Goal: Find specific page/section: Find specific page/section

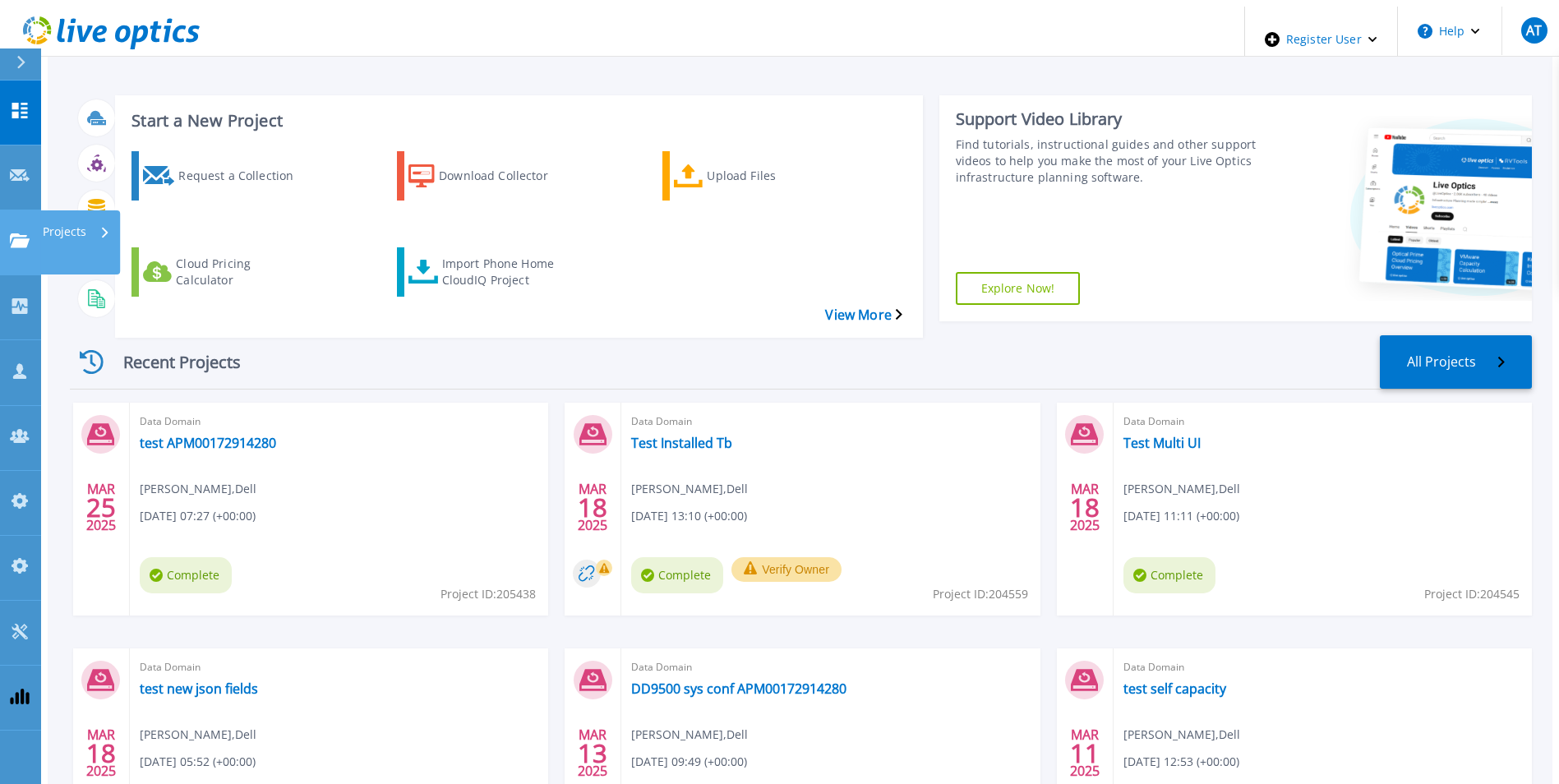
click at [26, 211] on link "Projects Projects" at bounding box center [21, 243] width 41 height 65
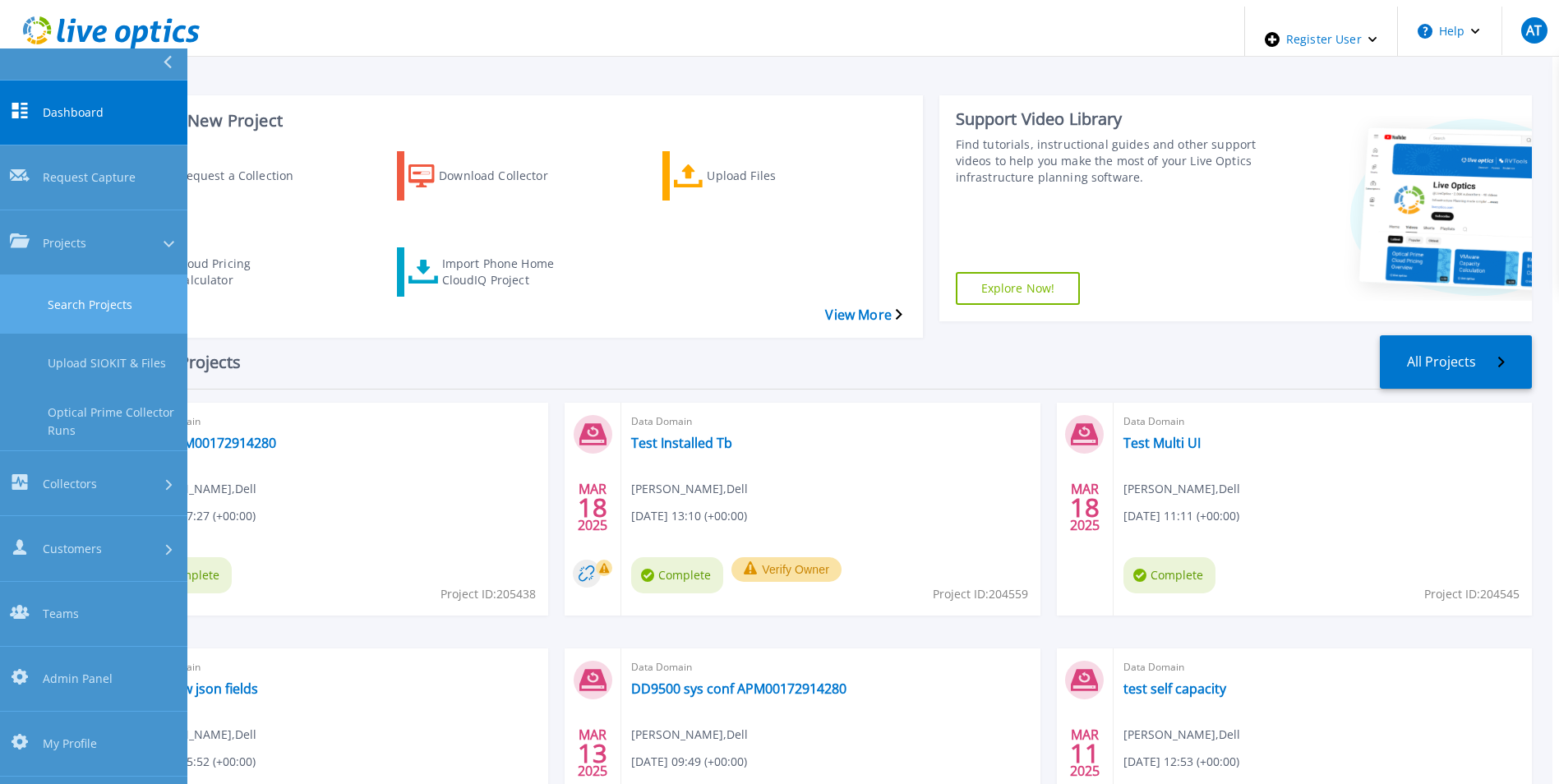
click at [94, 276] on link "Search Projects" at bounding box center [94, 304] width 188 height 58
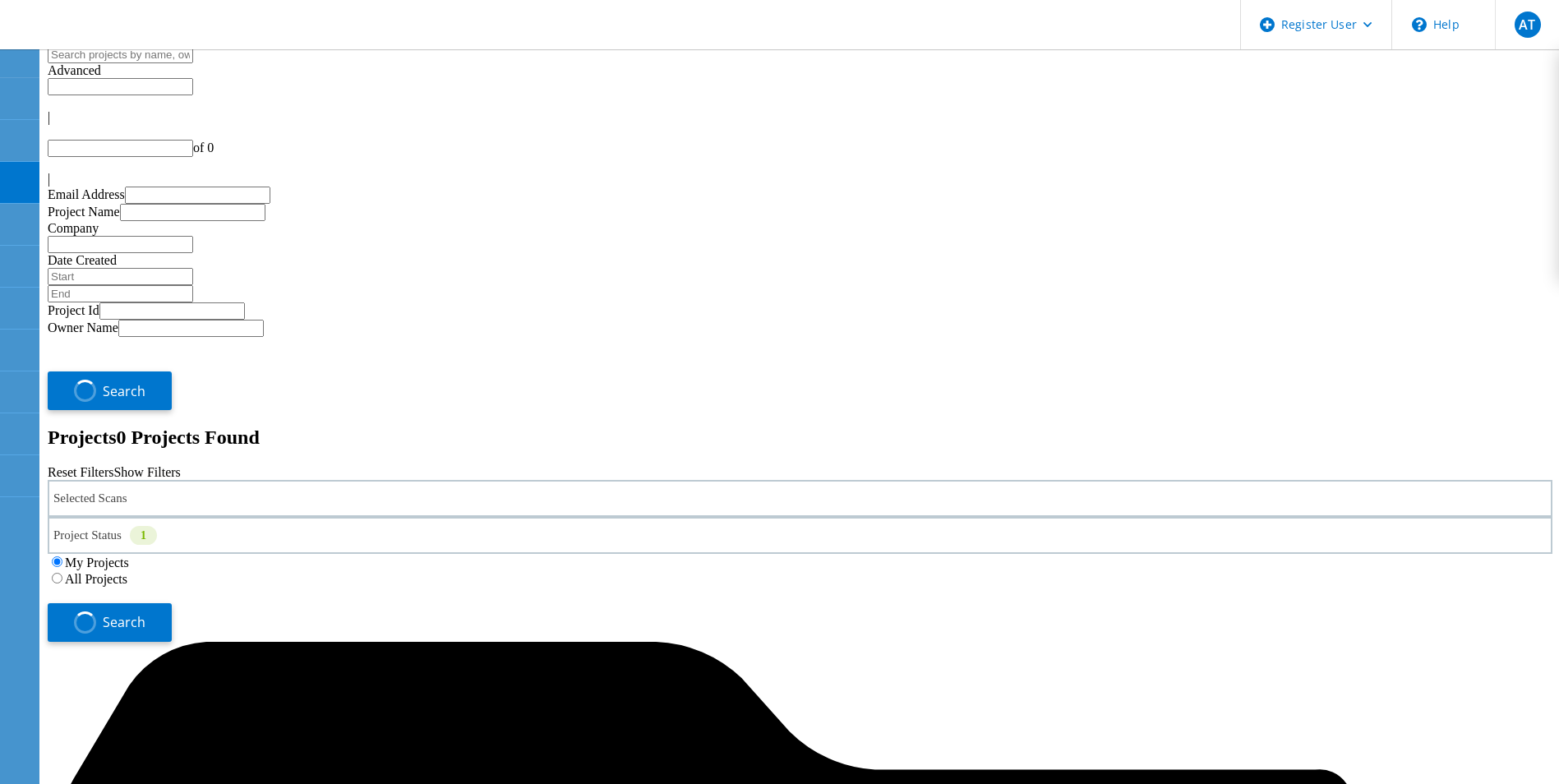
type input "1"
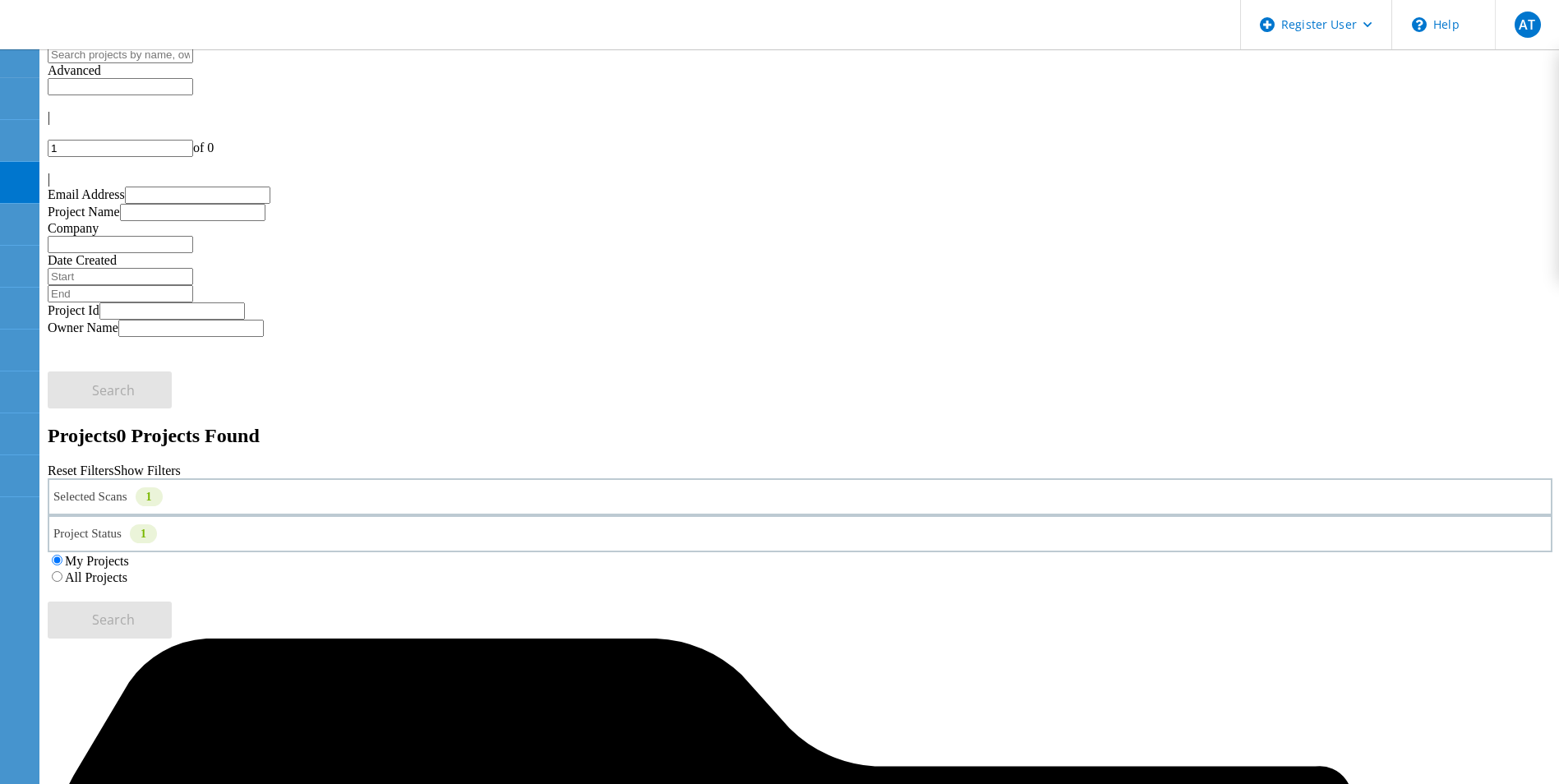
click at [353, 478] on div "Selected Scans 1" at bounding box center [800, 496] width 1505 height 37
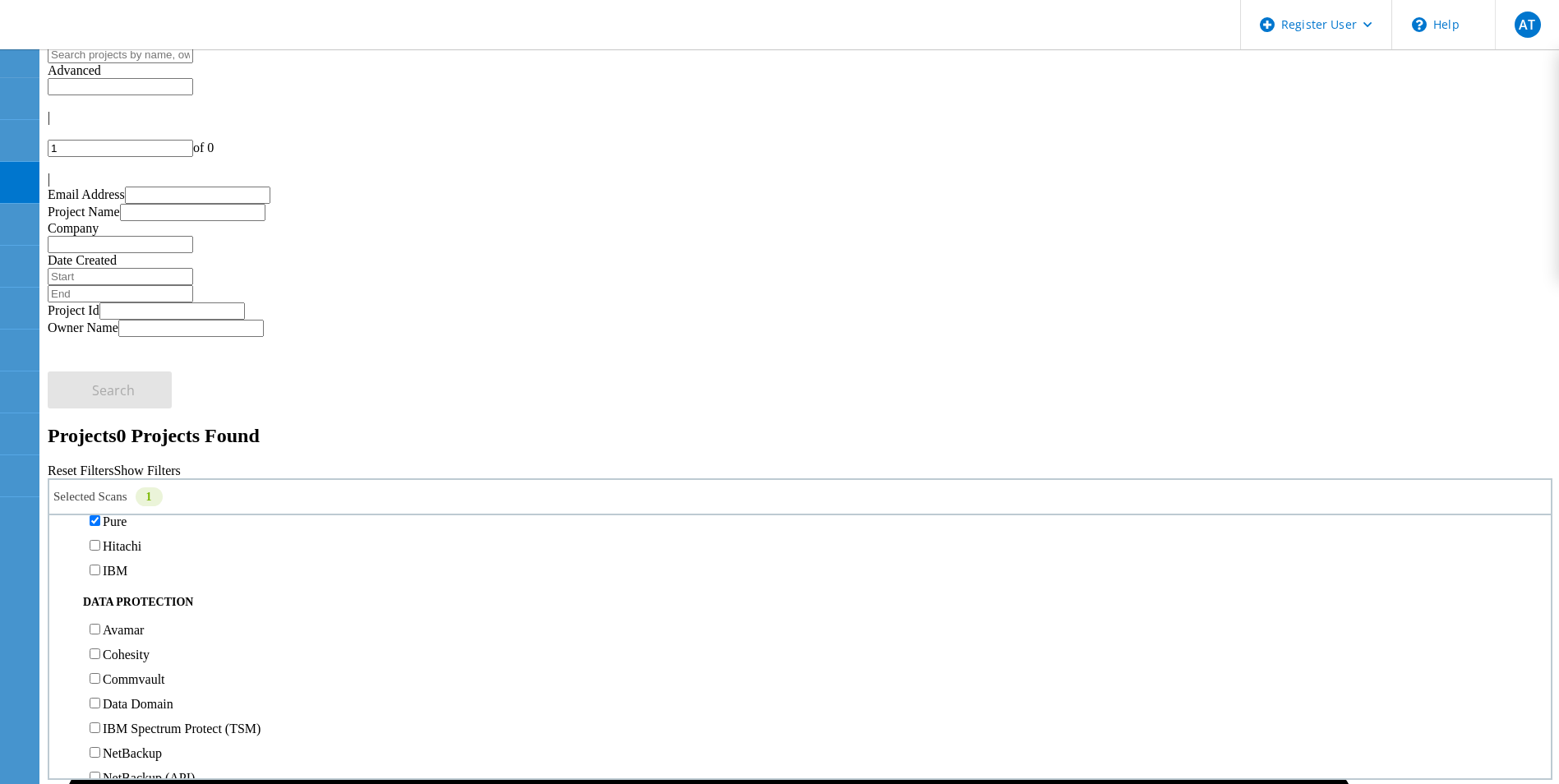
scroll to position [740, 0]
click at [126, 361] on label "Pure" at bounding box center [114, 368] width 24 height 14
click at [100, 362] on input "Pure" at bounding box center [95, 367] width 11 height 11
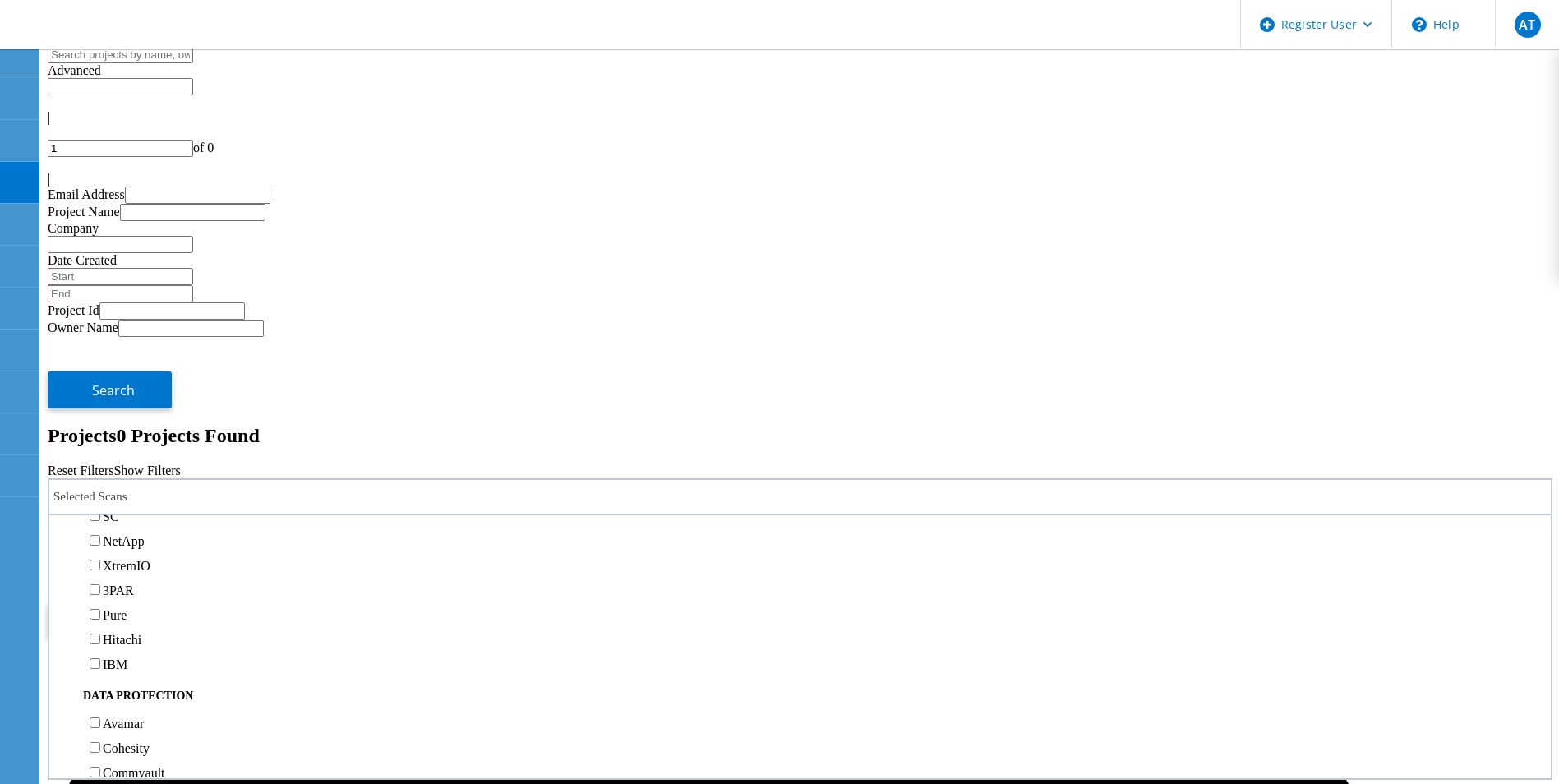
scroll to position [411, 0]
click at [126, 468] on label "PowerStore" at bounding box center [133, 475] width 62 height 14
click at [100, 469] on input "PowerStore" at bounding box center [95, 474] width 11 height 11
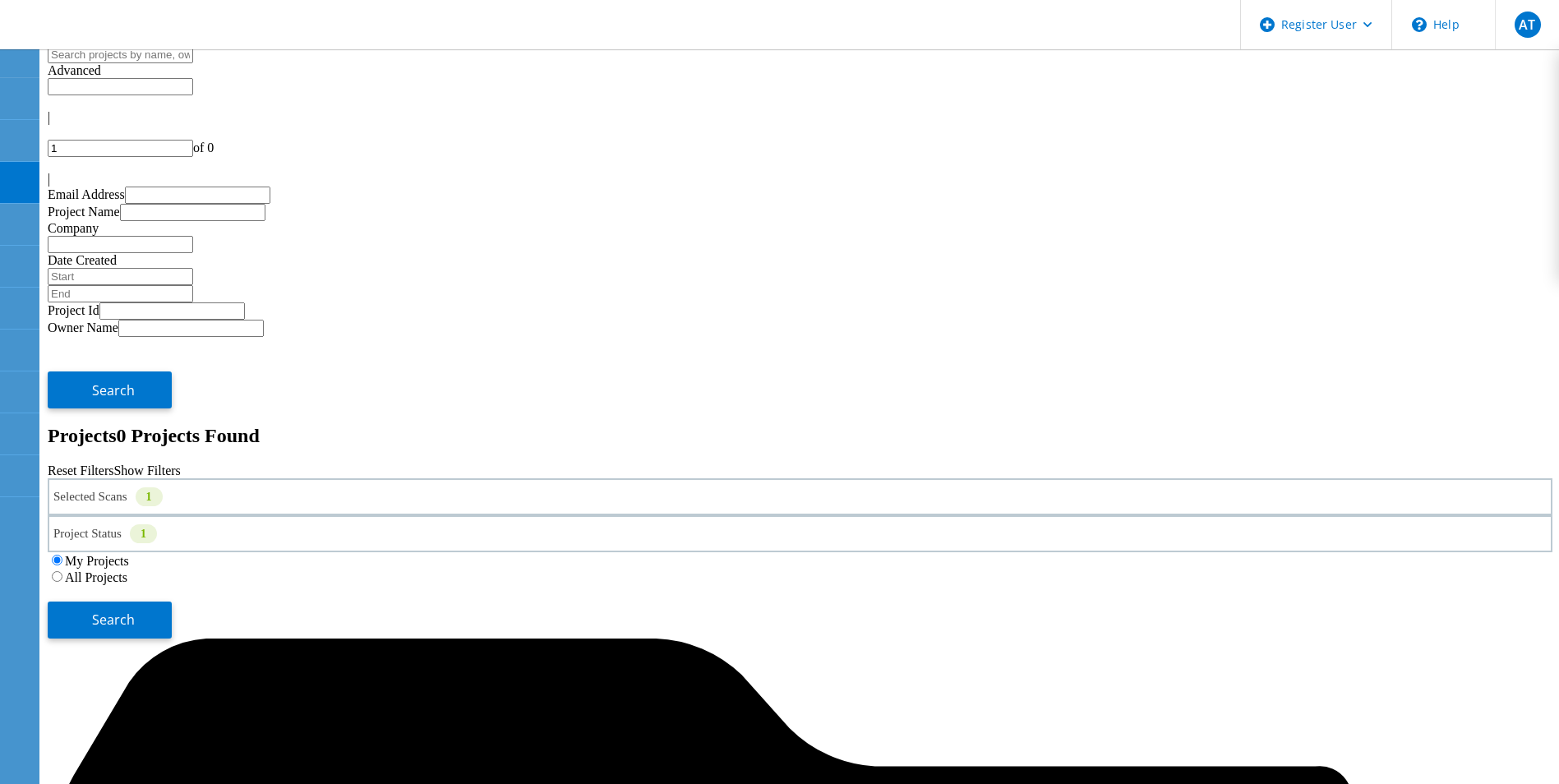
click at [128, 570] on label "All Projects" at bounding box center [96, 577] width 63 height 14
click at [63, 571] on input "All Projects" at bounding box center [57, 576] width 11 height 11
click at [172, 601] on button "Search" at bounding box center [109, 619] width 124 height 37
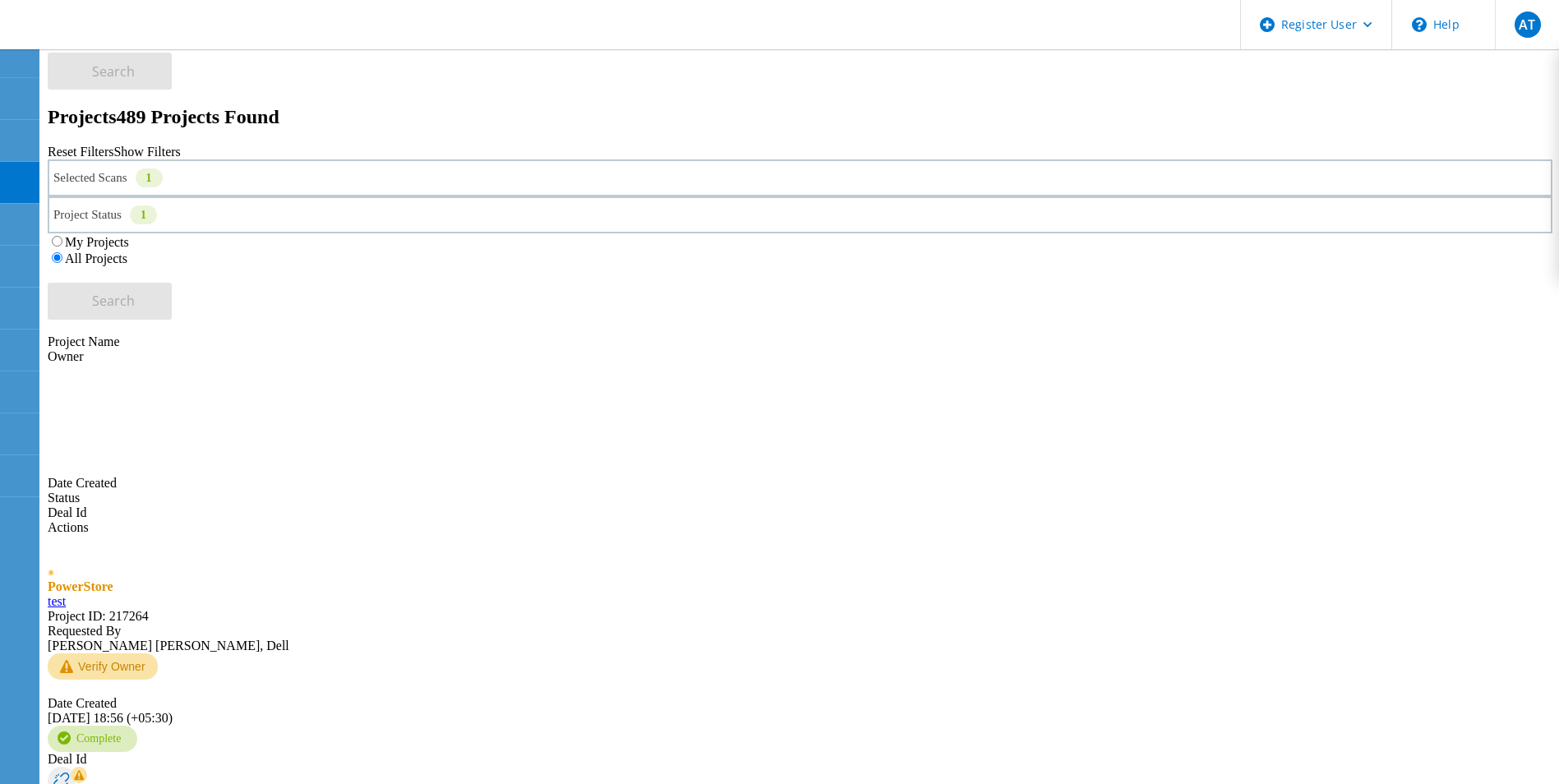
scroll to position [100, 0]
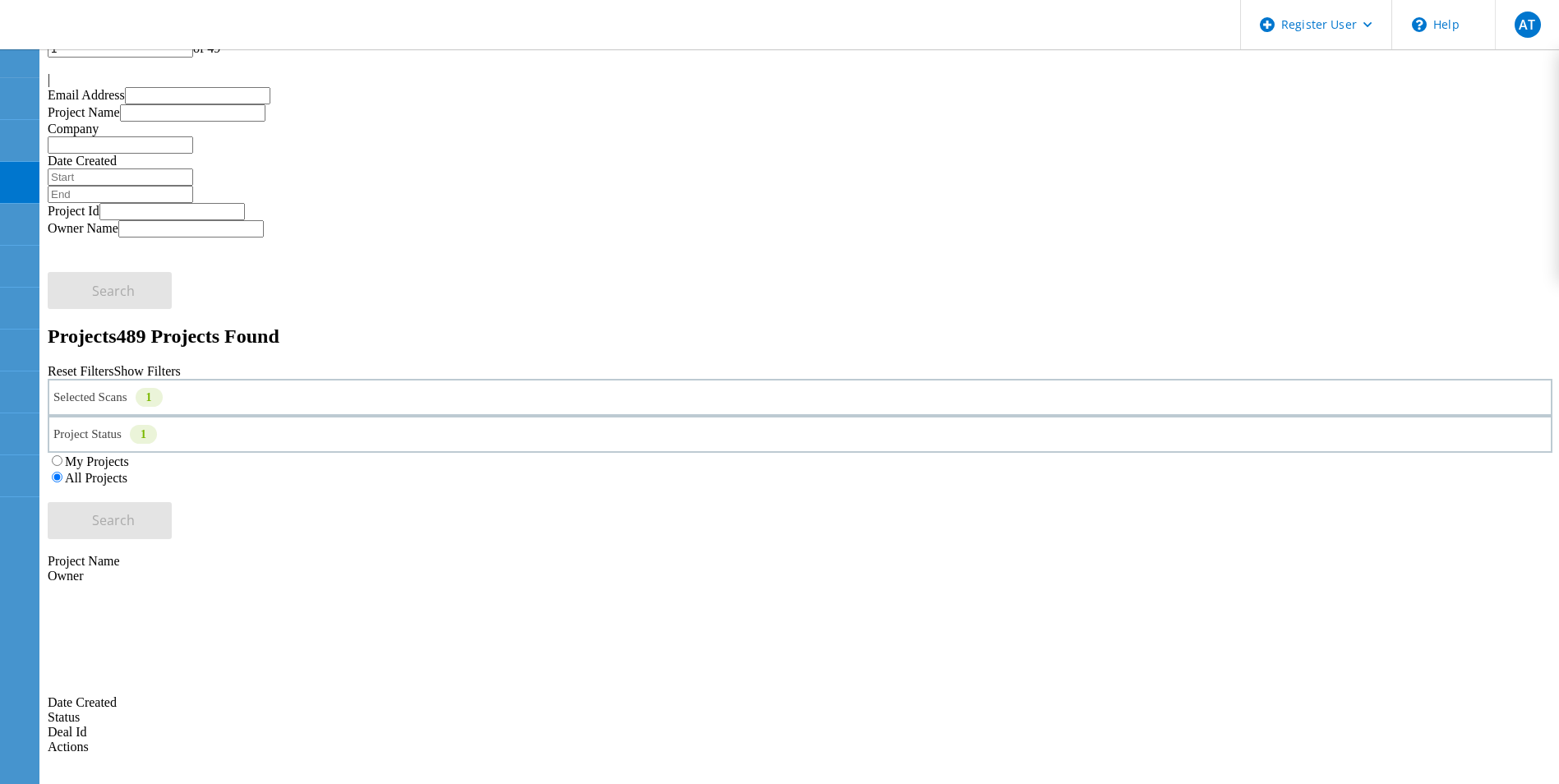
click at [193, 58] on input "1" at bounding box center [120, 49] width 146 height 17
type input "3"
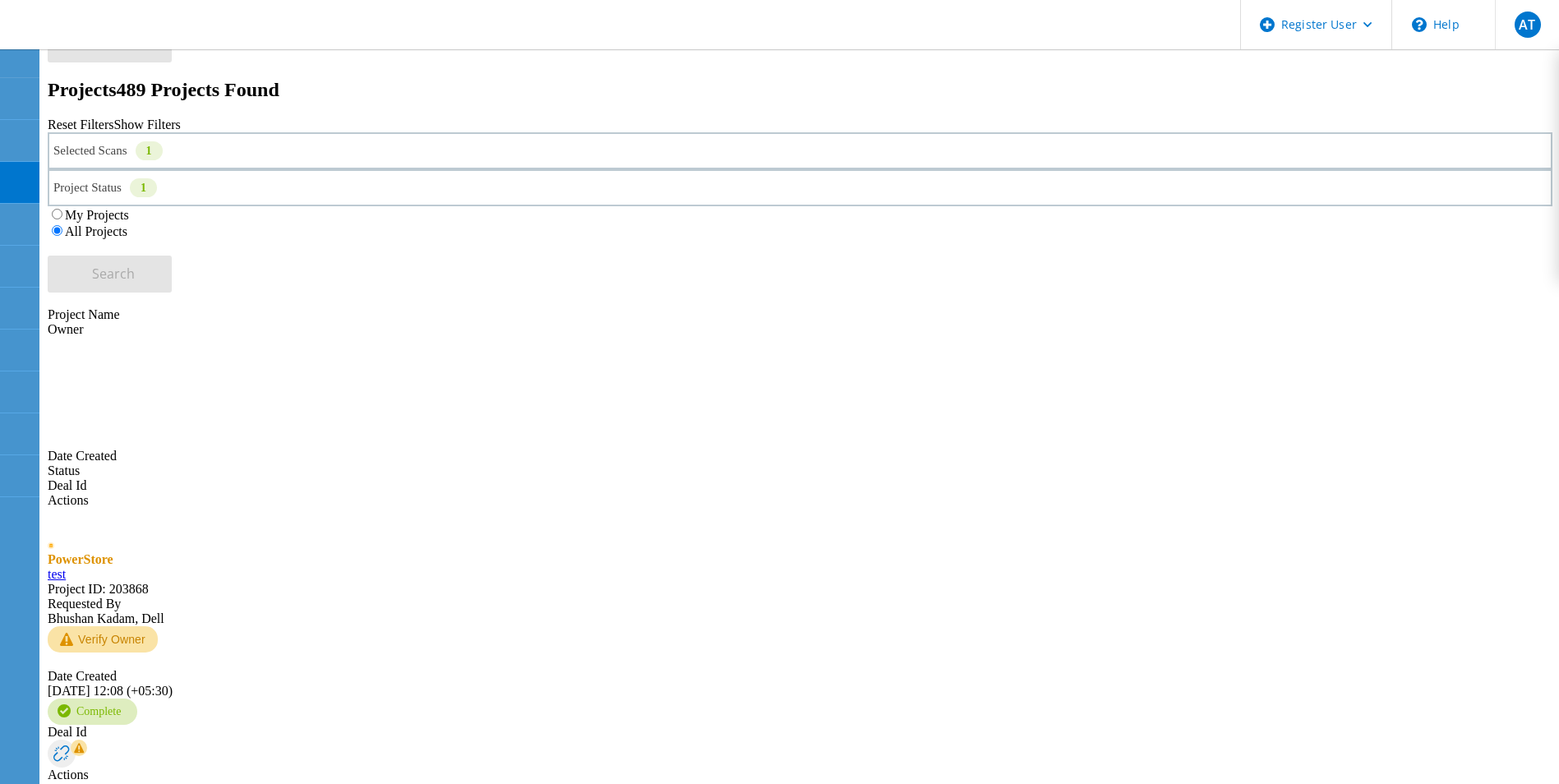
scroll to position [510, 0]
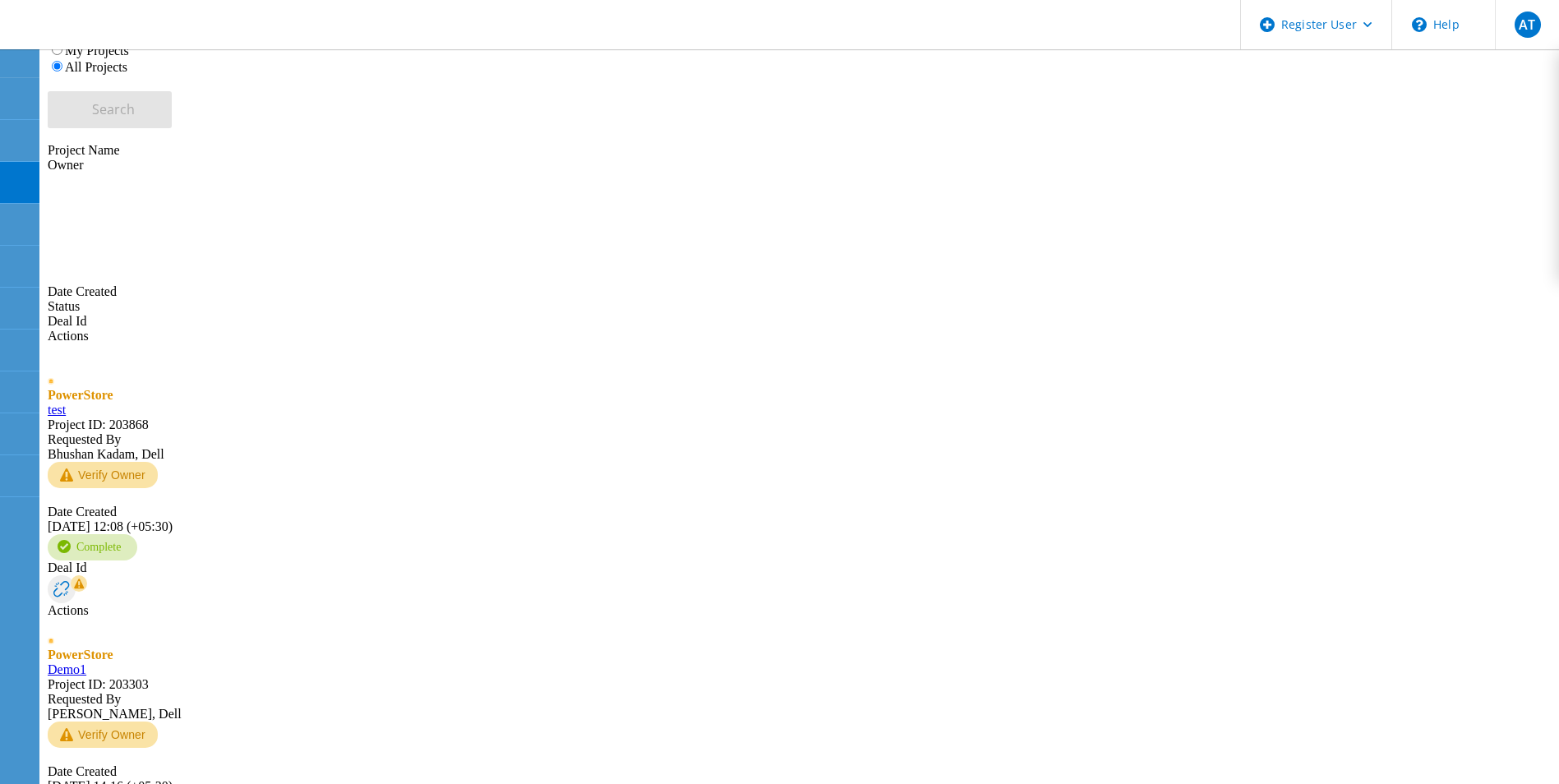
type input "5"
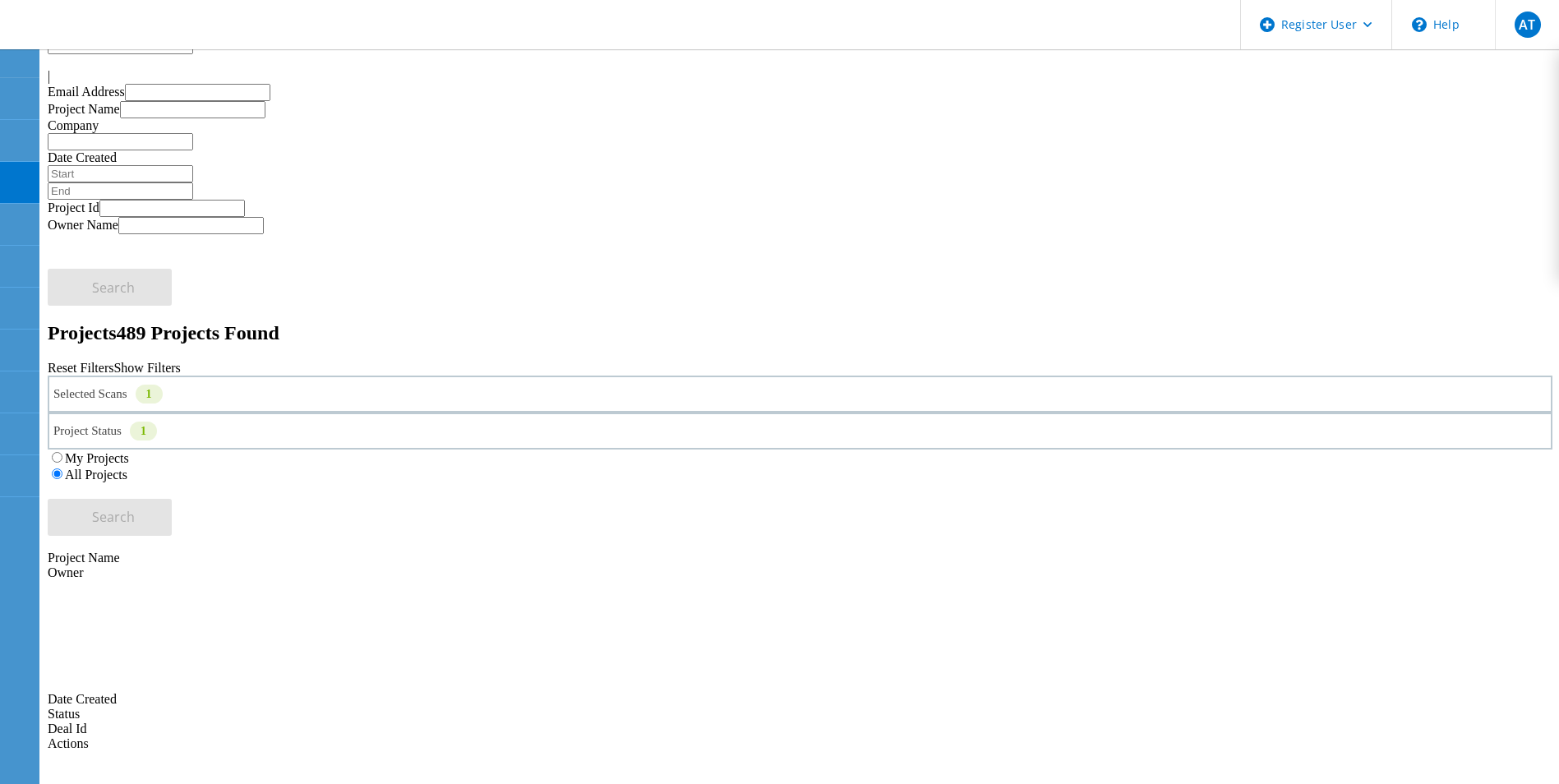
scroll to position [100, 0]
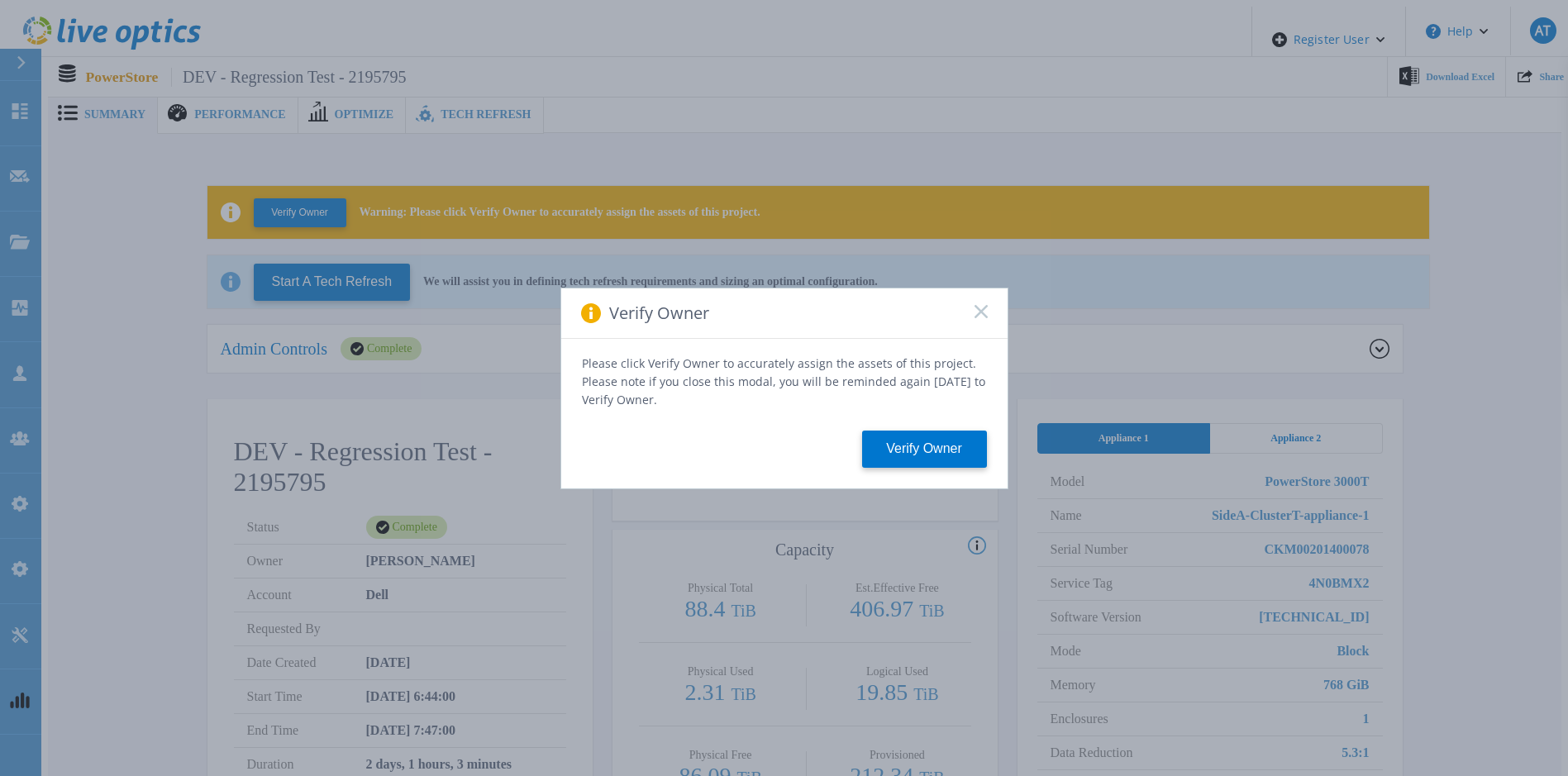
click at [982, 319] on rect at bounding box center [981, 311] width 14 height 14
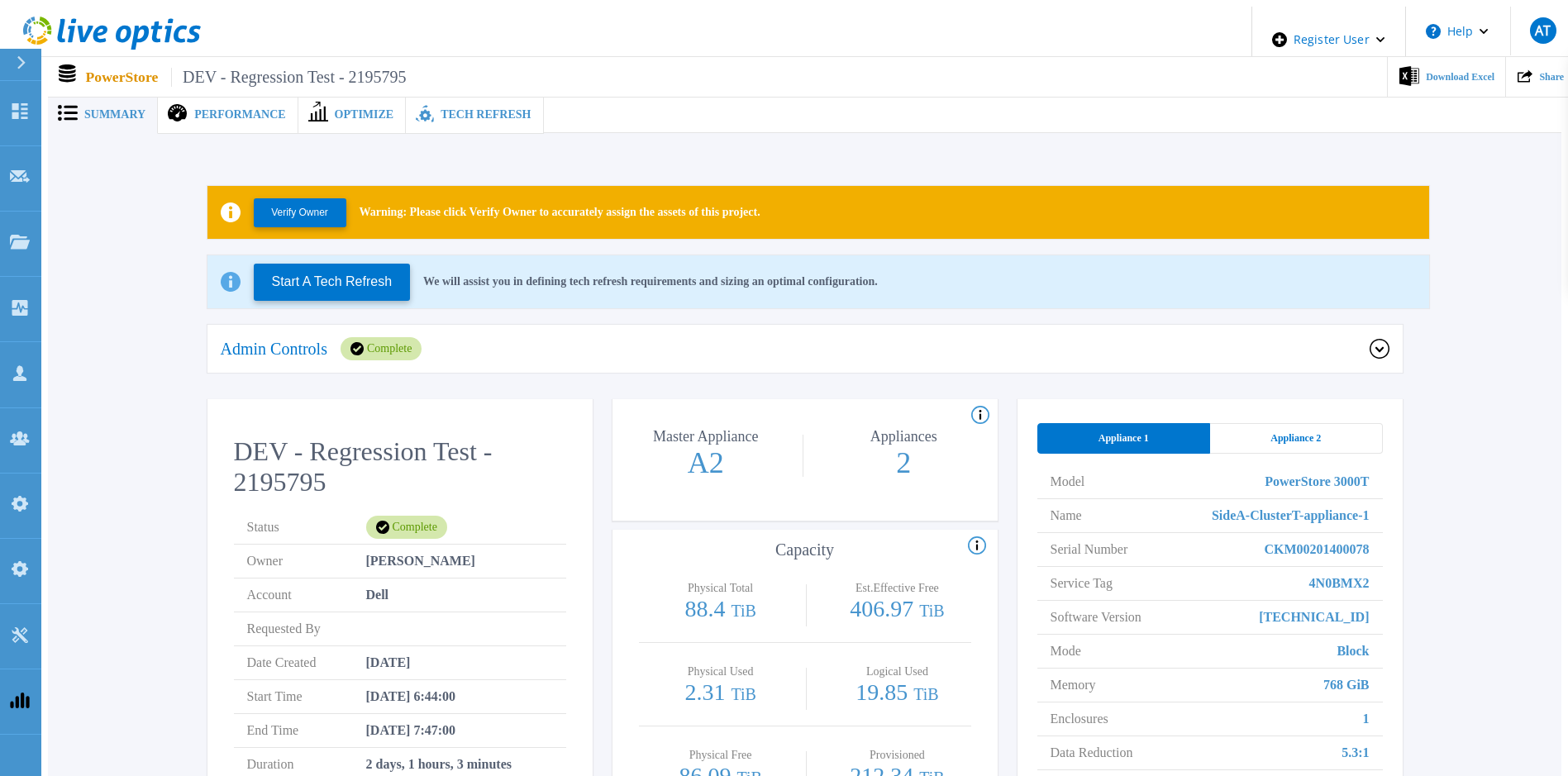
click at [1378, 343] on icon at bounding box center [1379, 349] width 20 height 20
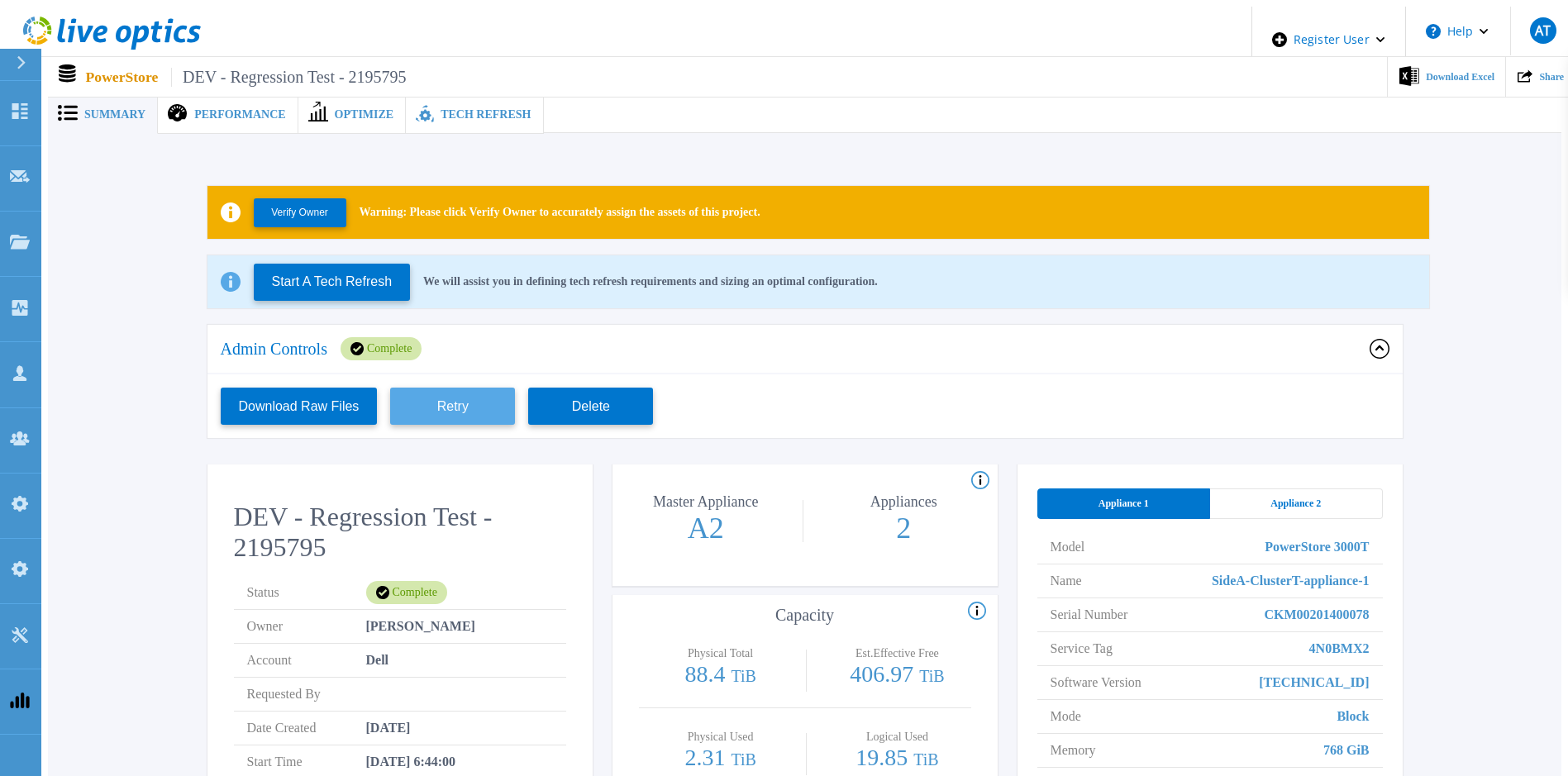
click at [433, 402] on button "Retry" at bounding box center [452, 405] width 125 height 37
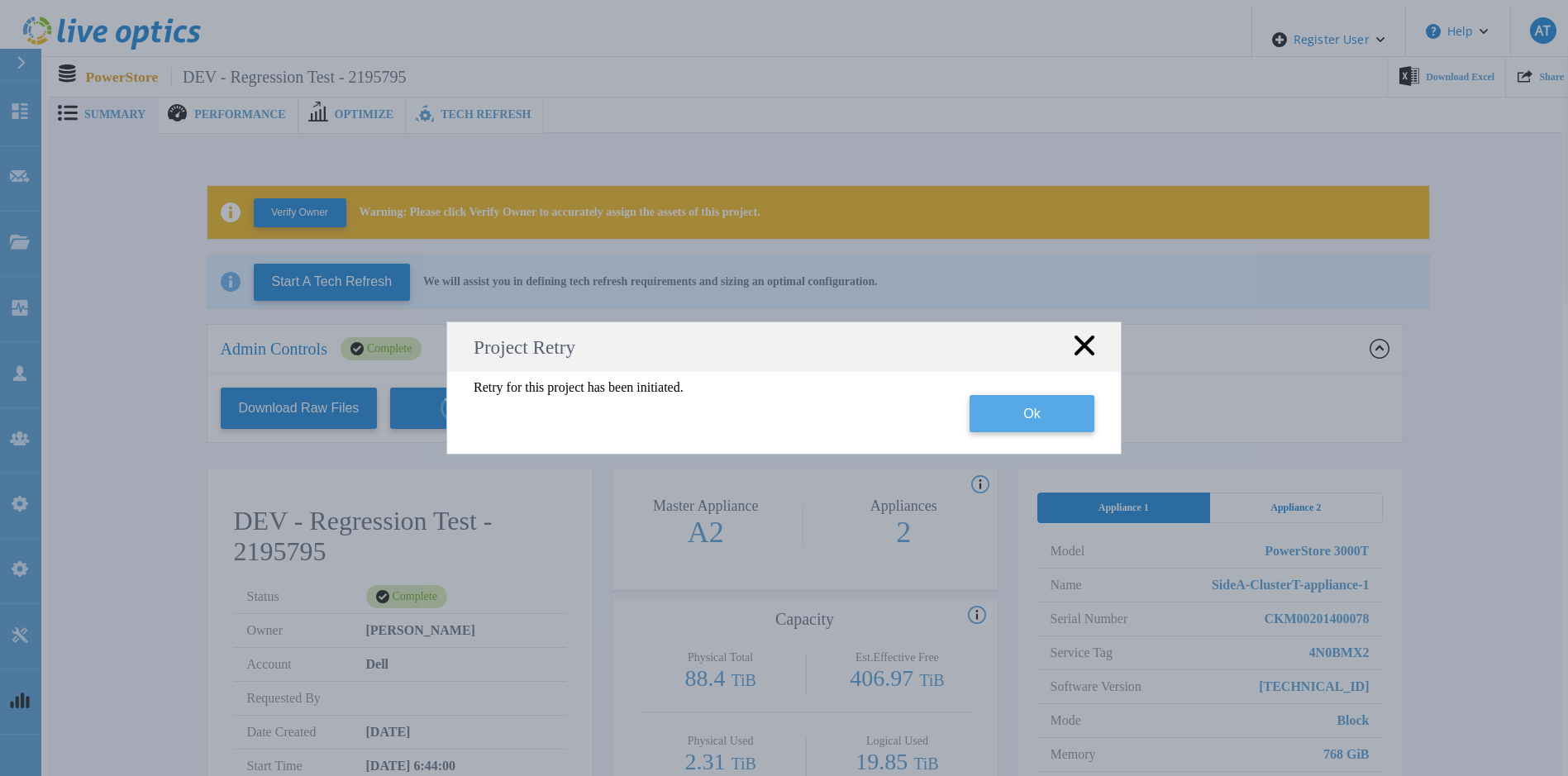
click at [1056, 417] on button "Ok" at bounding box center [1032, 413] width 125 height 37
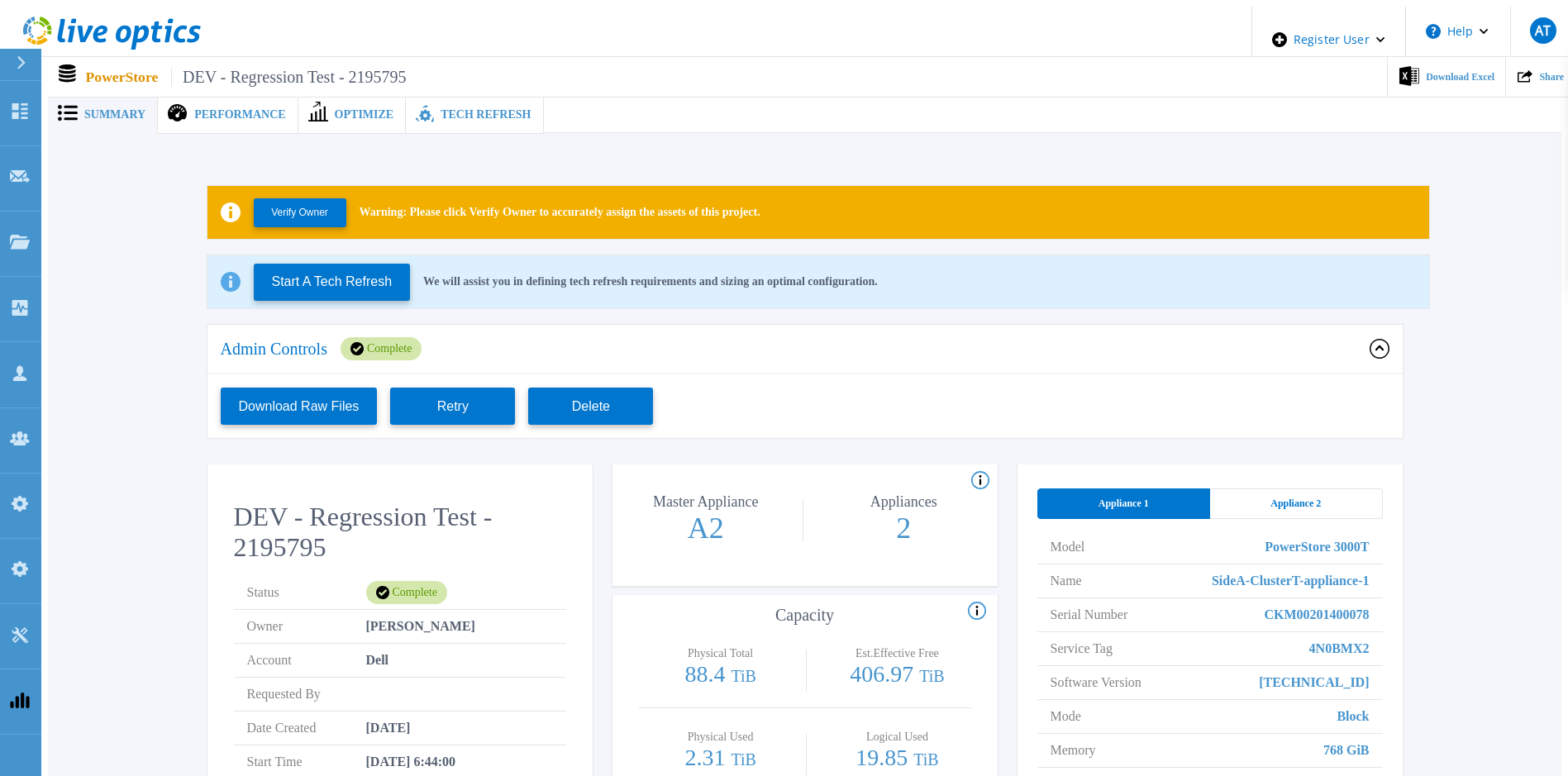
click at [488, 115] on div "Tech Refresh" at bounding box center [474, 115] width 137 height 38
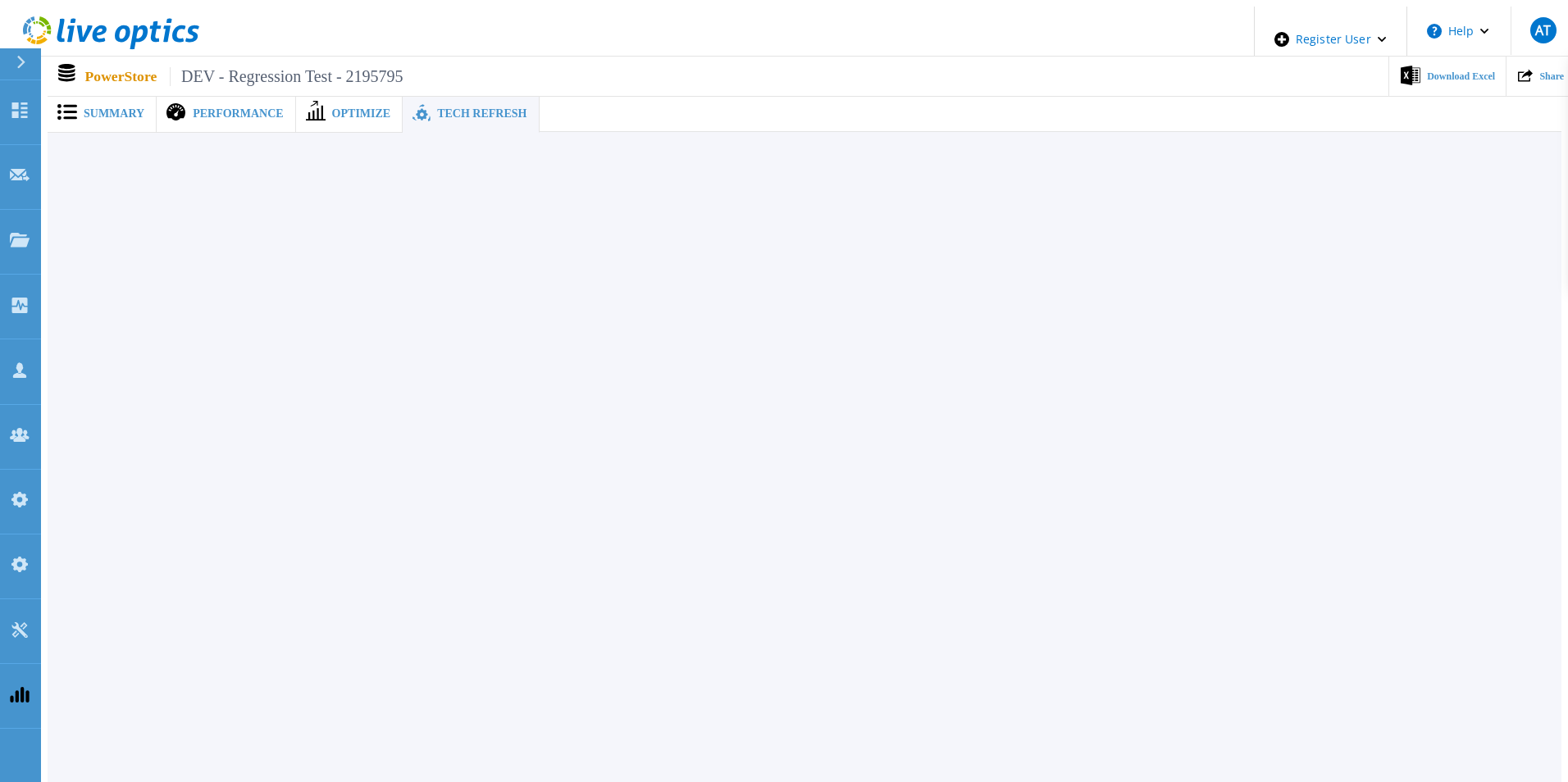
click at [129, 112] on span "Summary" at bounding box center [114, 114] width 61 height 11
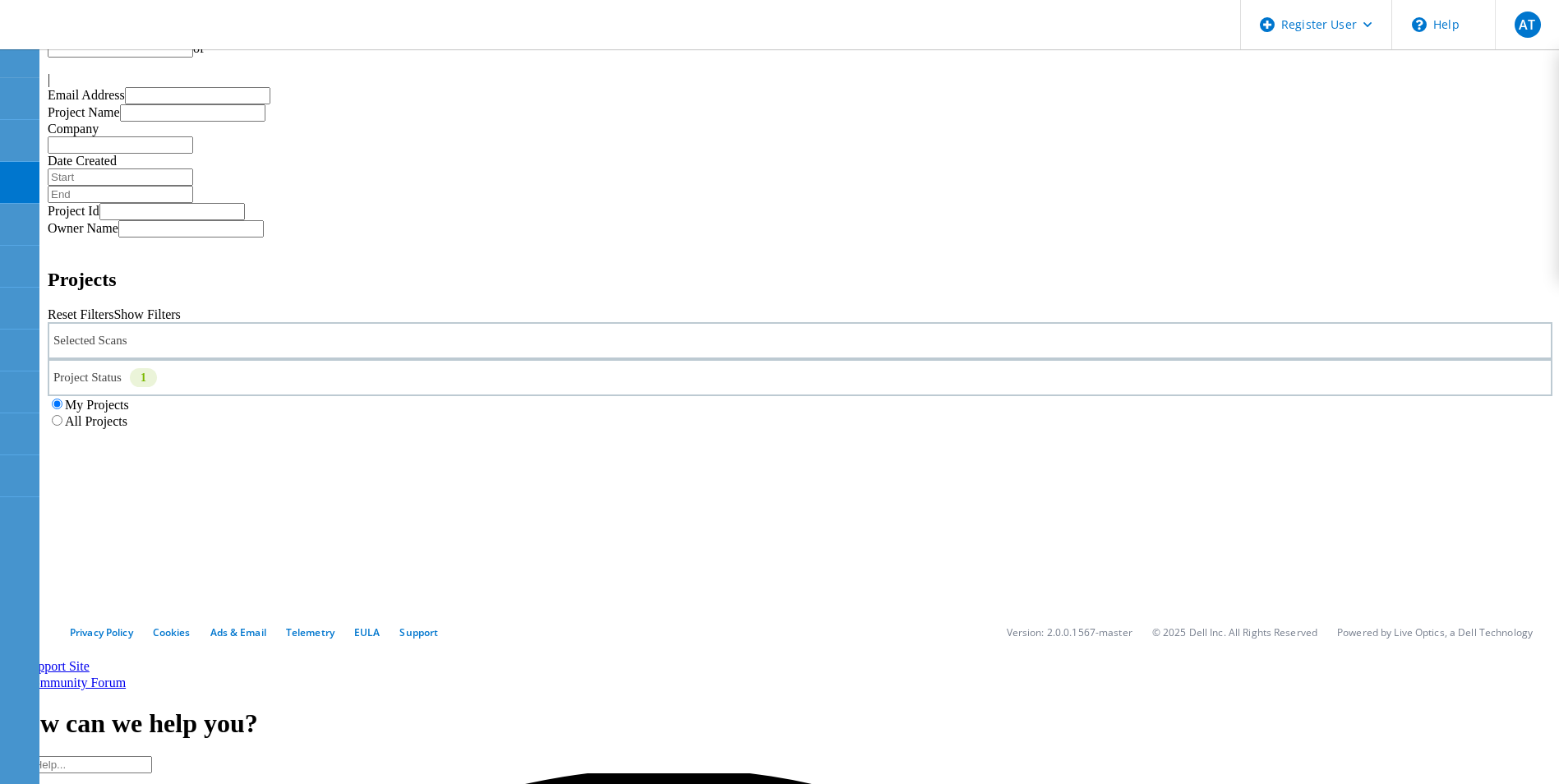
type input "1"
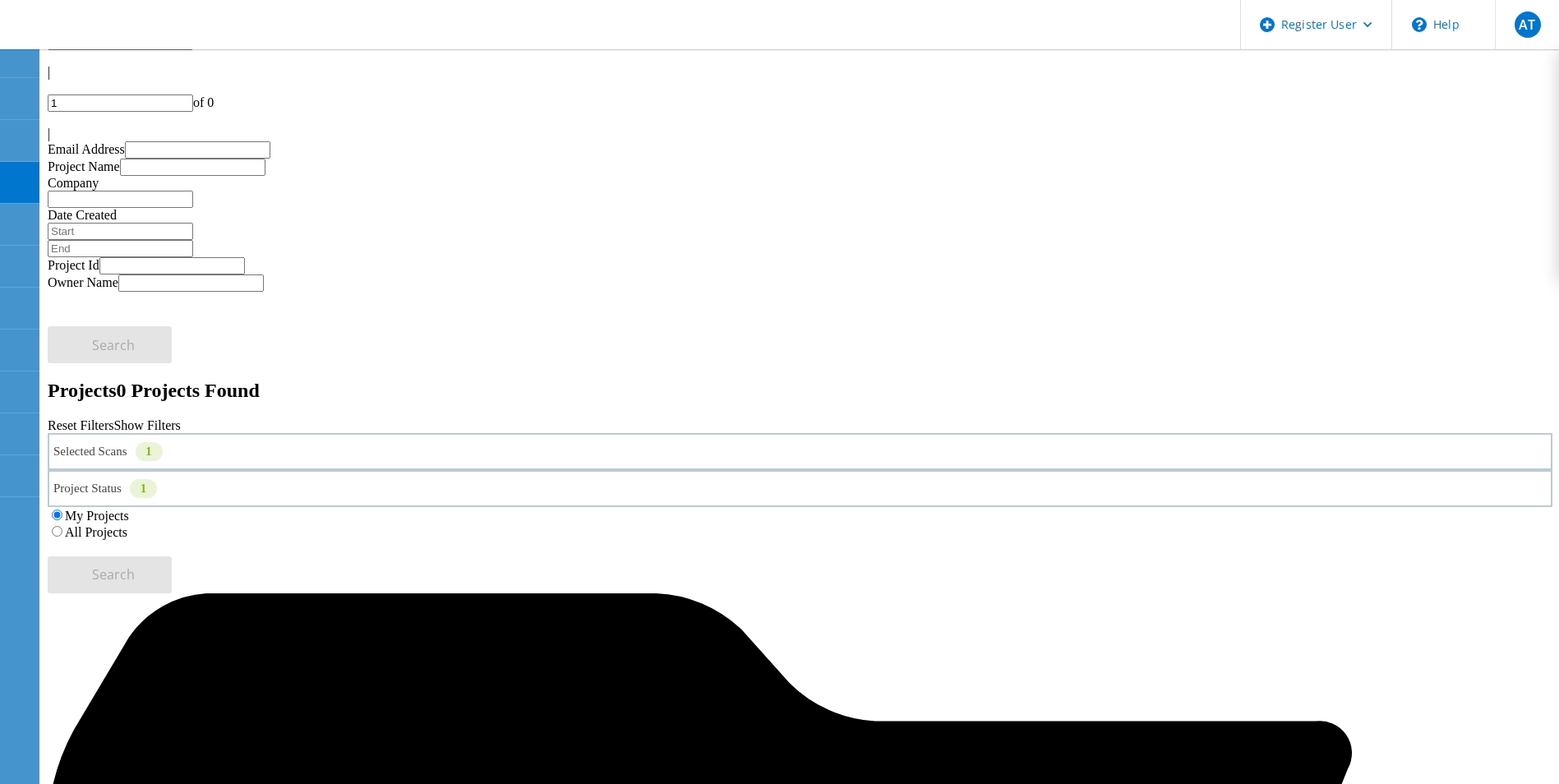
click at [128, 525] on label "All Projects" at bounding box center [96, 531] width 63 height 14
click at [63, 526] on input "All Projects" at bounding box center [57, 531] width 11 height 11
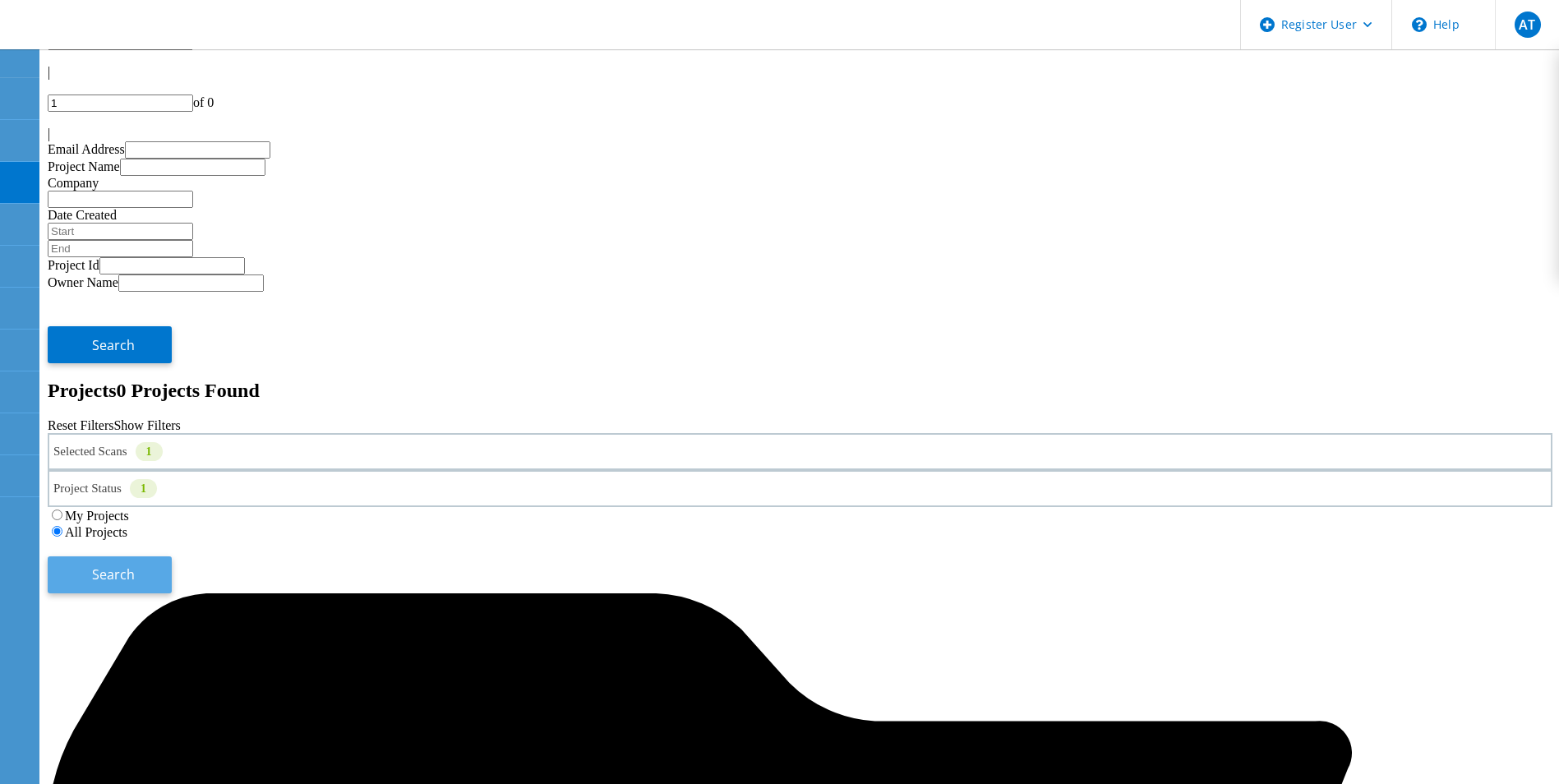
click at [135, 565] on span "Search" at bounding box center [114, 574] width 43 height 18
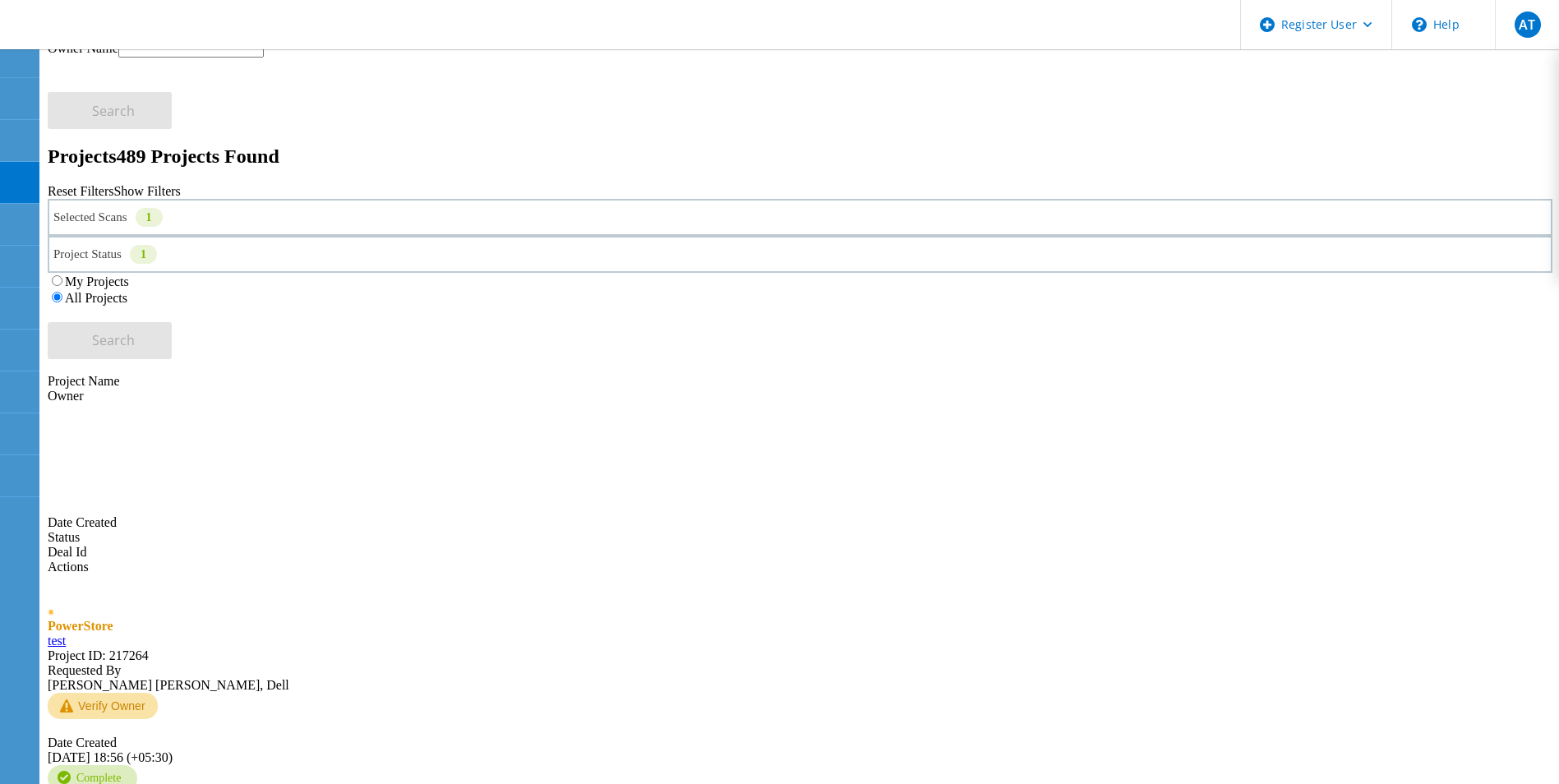
scroll to position [292, 0]
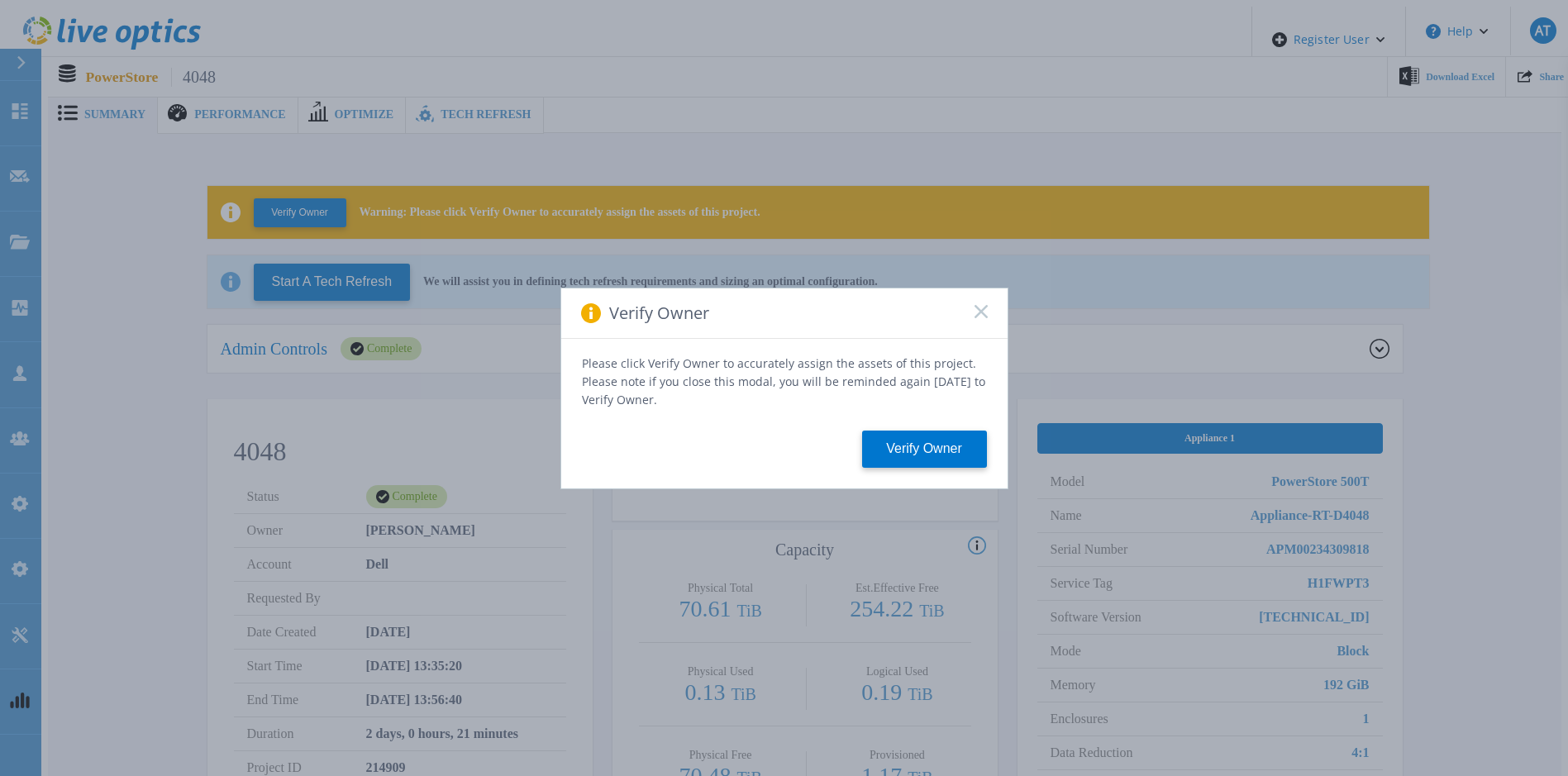
click at [982, 319] on rect at bounding box center [981, 311] width 14 height 14
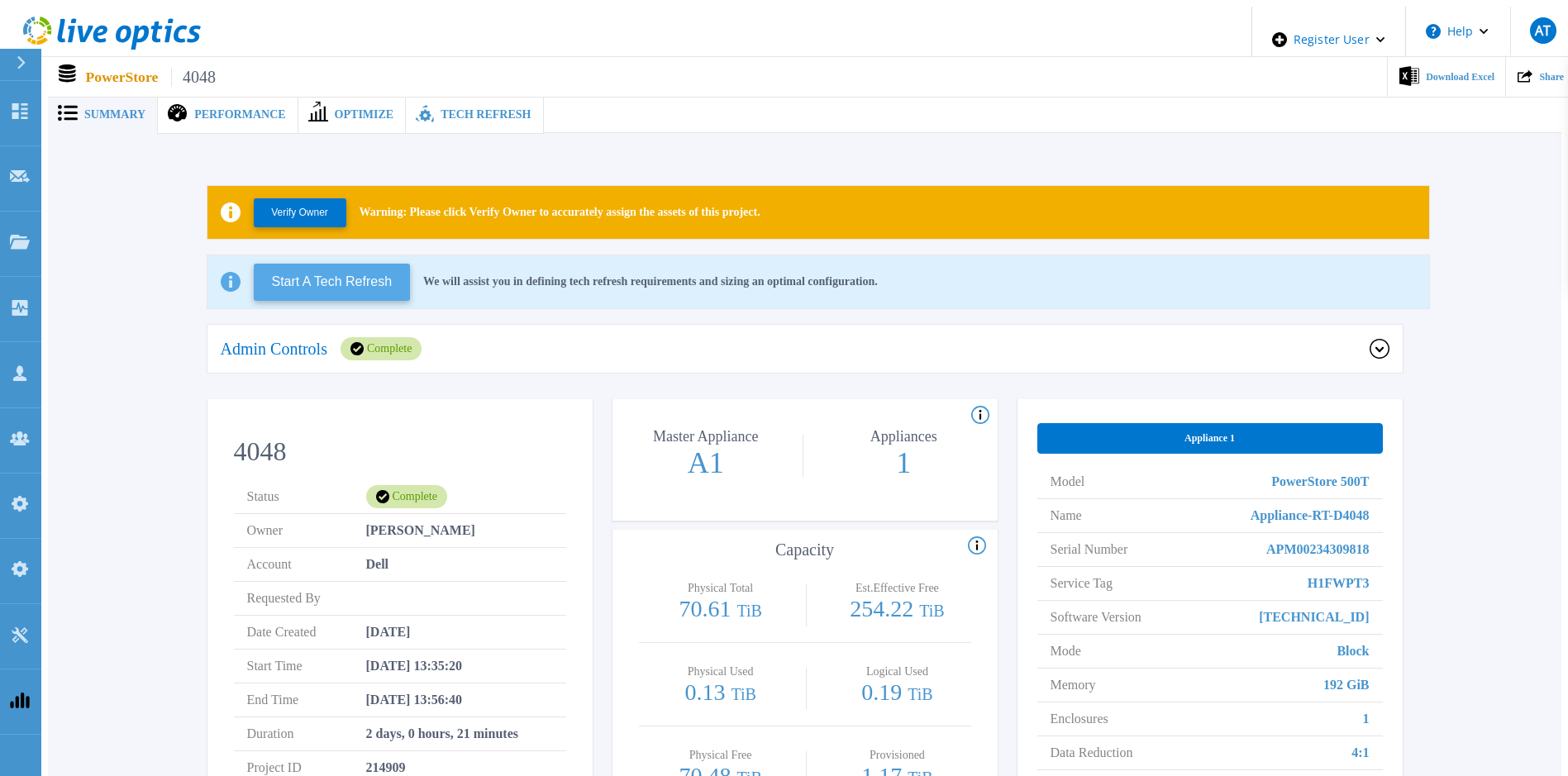
click at [375, 284] on button "Start A Tech Refresh" at bounding box center [333, 282] width 157 height 37
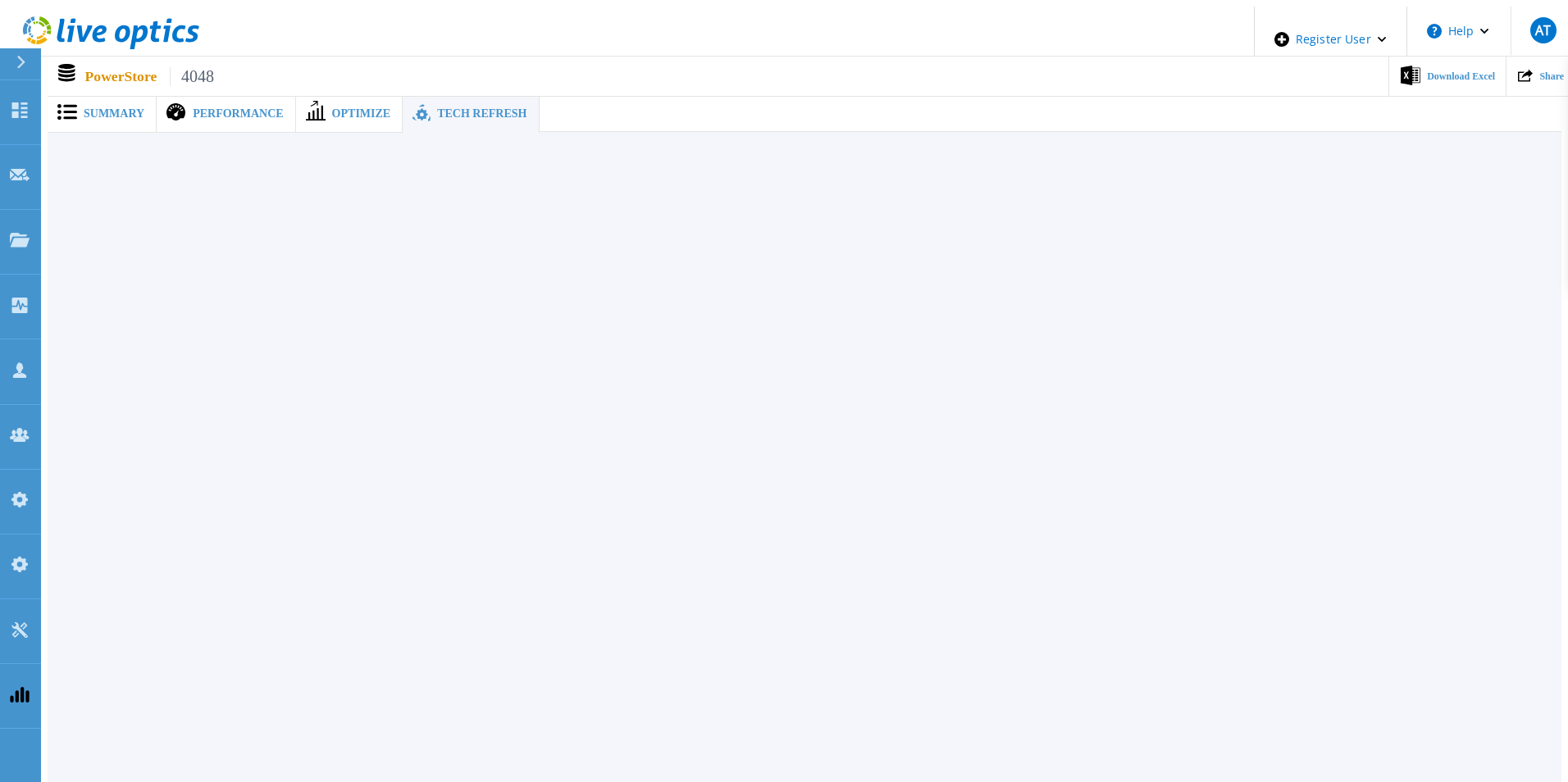
click at [116, 110] on span "Summary" at bounding box center [114, 114] width 61 height 11
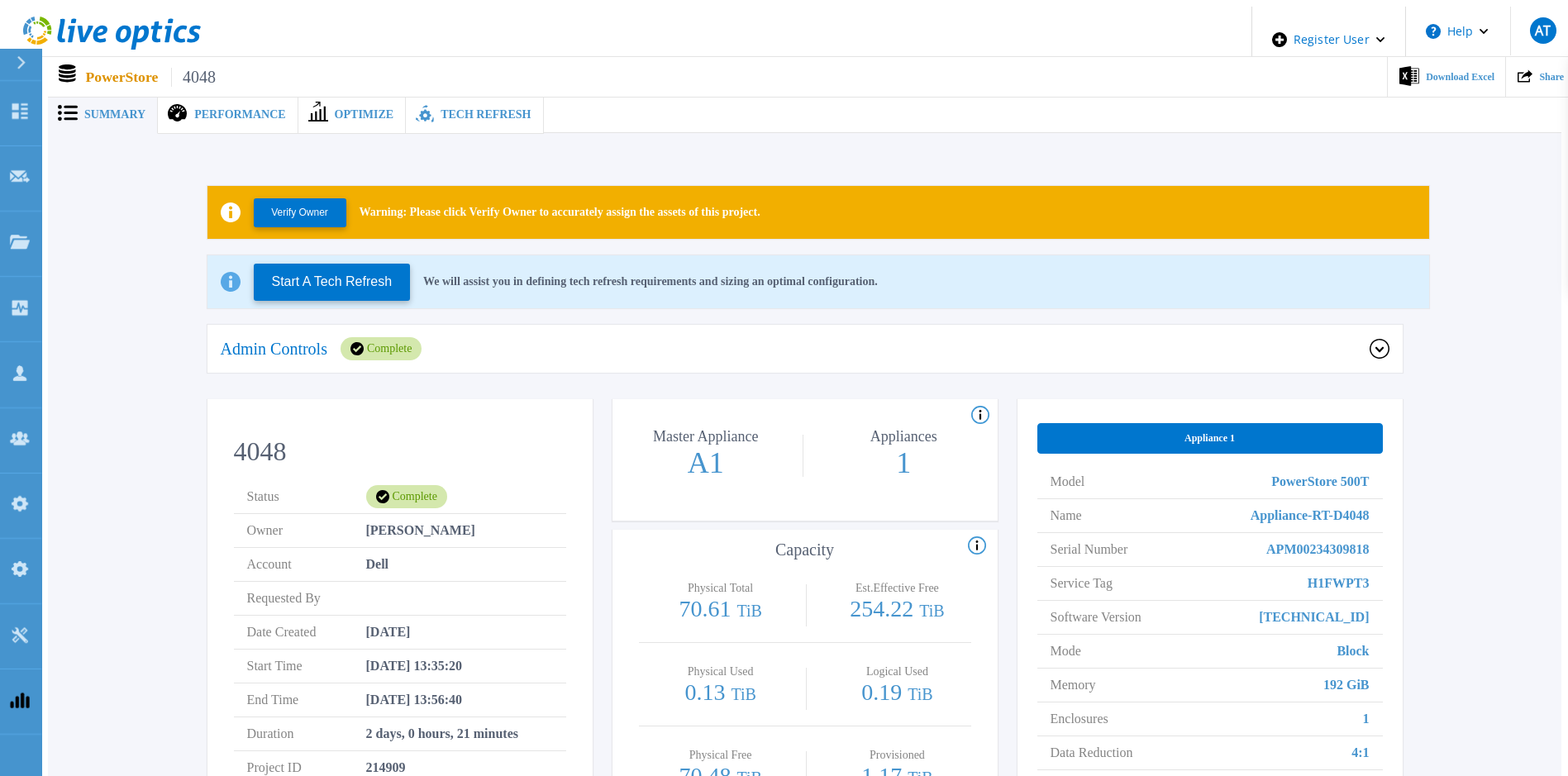
click at [1375, 339] on icon at bounding box center [1379, 349] width 20 height 20
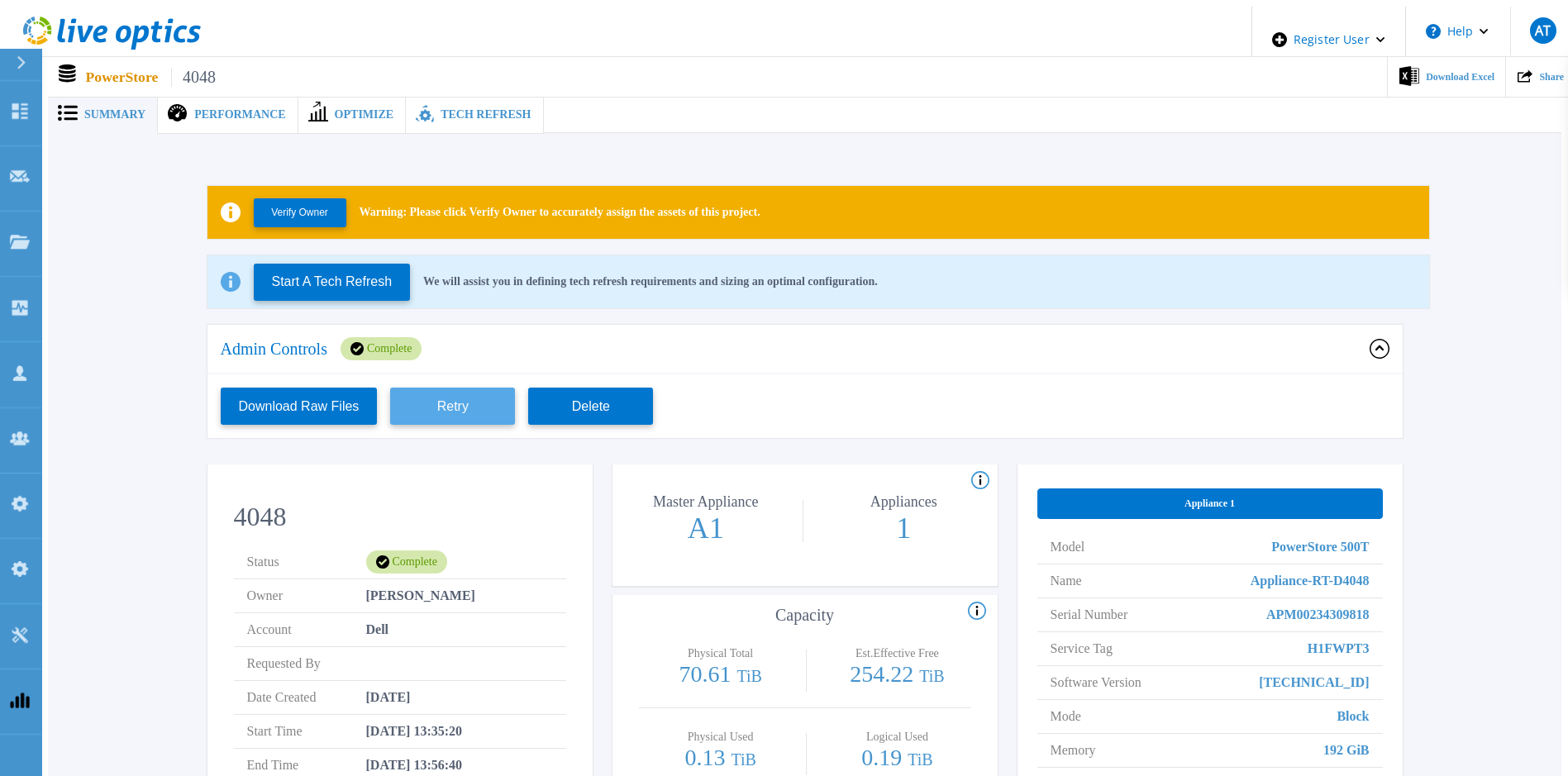
click at [480, 405] on button "Retry" at bounding box center [452, 405] width 125 height 37
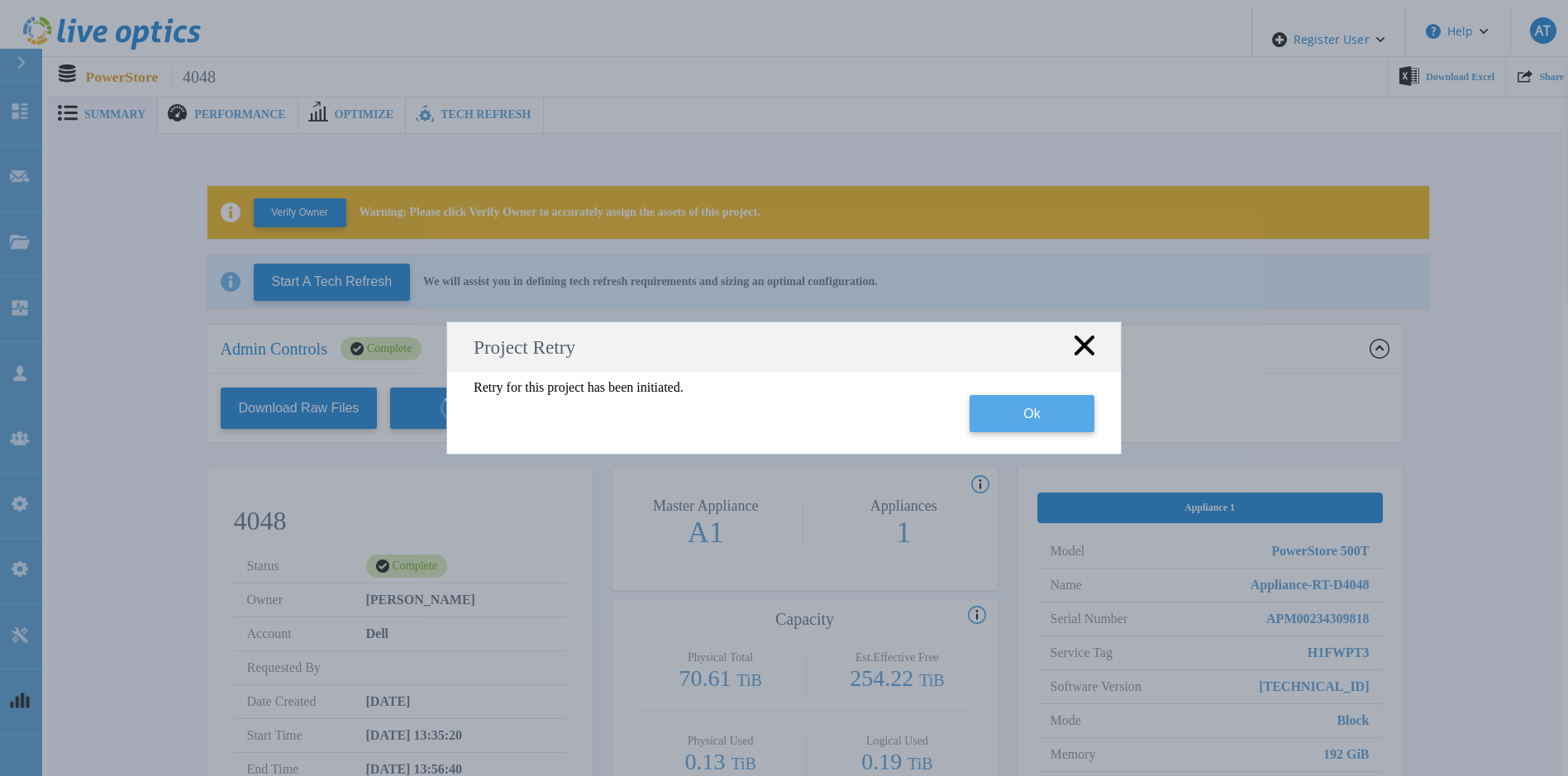
click at [1020, 410] on button "Ok" at bounding box center [1032, 413] width 125 height 37
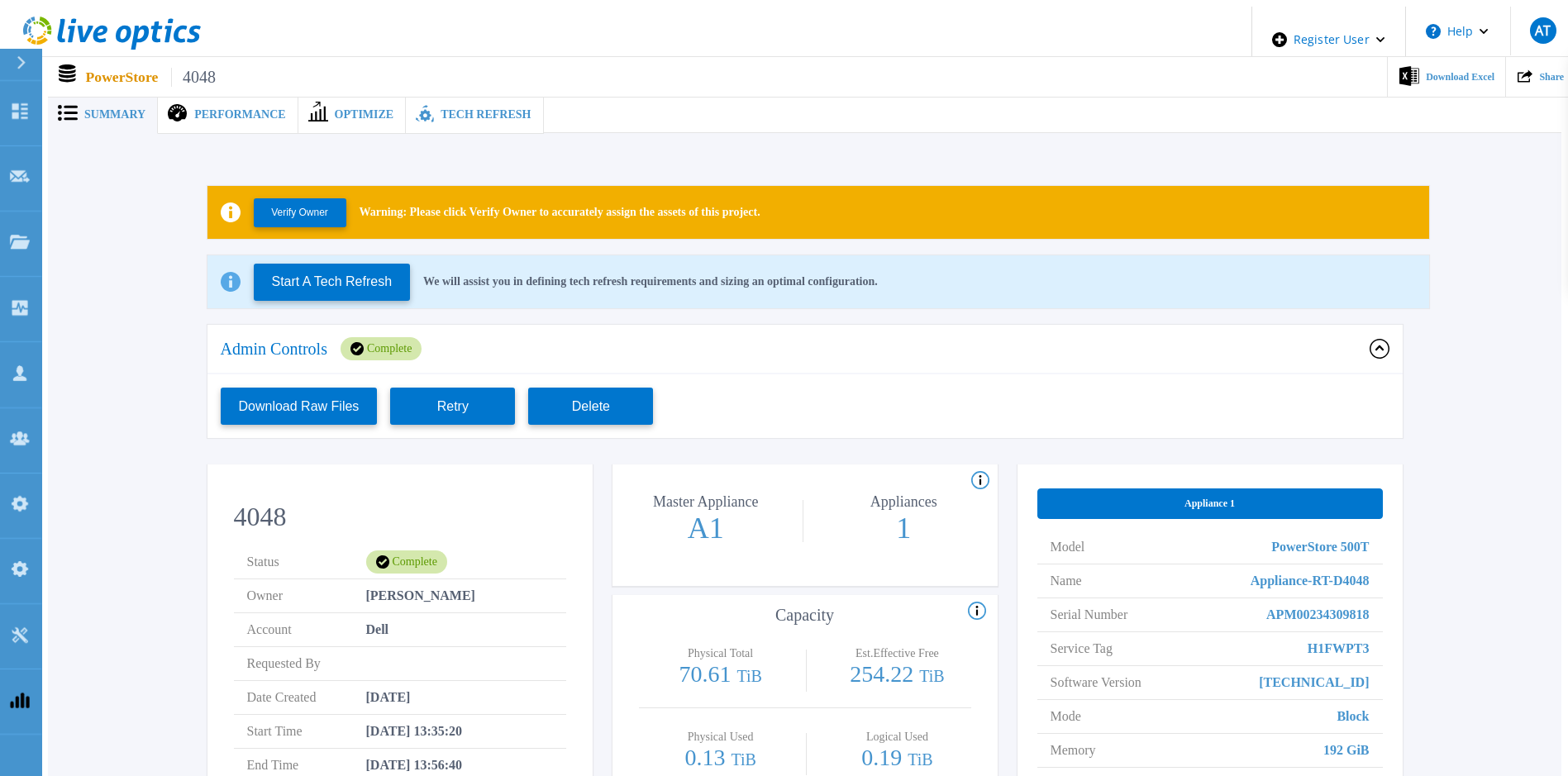
click at [1382, 345] on icon at bounding box center [1379, 347] width 8 height 5
